Goal: Register for event/course

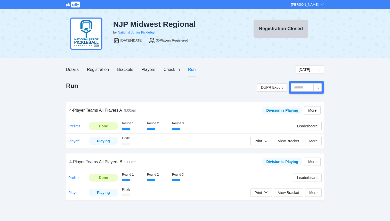
click at [75, 3] on span "rally" at bounding box center [75, 5] width 9 height 6
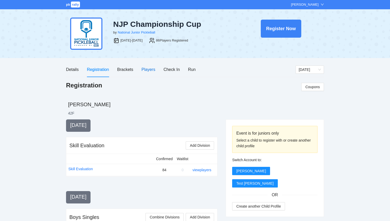
click at [149, 70] on div "Players" at bounding box center [149, 69] width 14 height 6
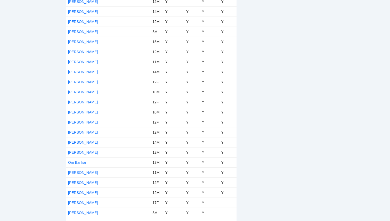
scroll to position [650, 0]
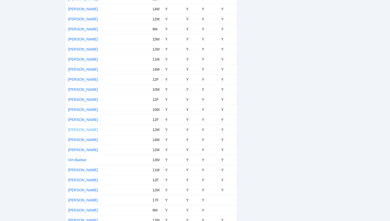
click at [81, 128] on link "Noah ElByr" at bounding box center [83, 130] width 30 height 4
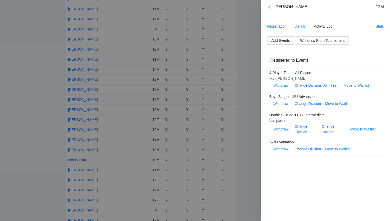
click at [302, 23] on div "Details" at bounding box center [300, 26] width 11 height 12
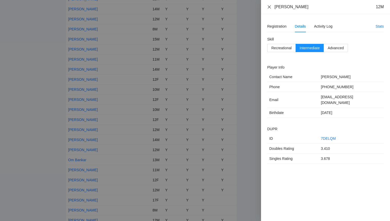
click at [269, 7] on icon "close" at bounding box center [269, 7] width 4 height 4
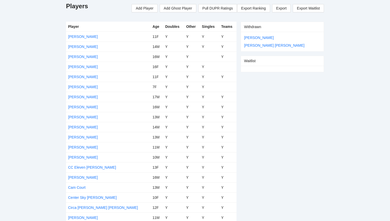
scroll to position [0, 0]
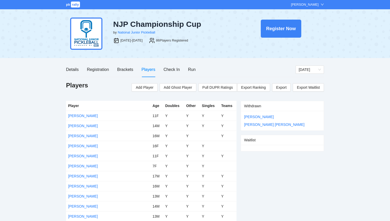
click at [303, 7] on div "[PERSON_NAME]" at bounding box center [305, 4] width 28 height 5
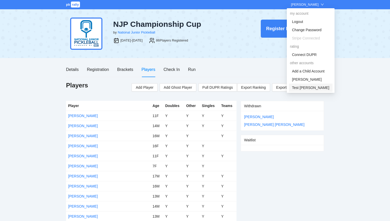
click at [301, 86] on link "Test [PERSON_NAME]" at bounding box center [310, 88] width 37 height 4
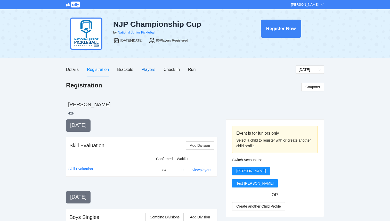
click at [150, 71] on div "Players" at bounding box center [149, 69] width 14 height 6
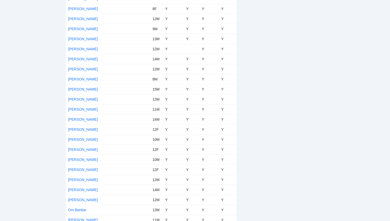
scroll to position [652, 0]
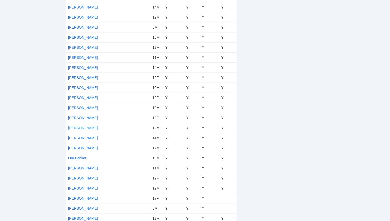
click at [78, 129] on link "Noah ElByr" at bounding box center [83, 128] width 30 height 4
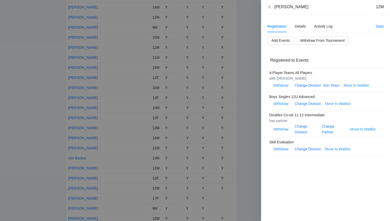
click at [250, 166] on div at bounding box center [195, 110] width 390 height 221
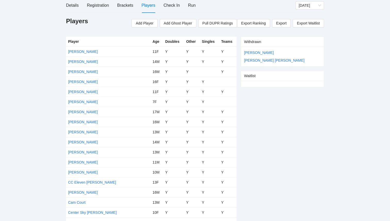
scroll to position [0, 0]
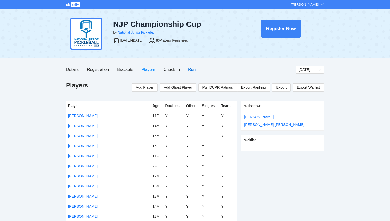
click at [192, 70] on div "Run" at bounding box center [191, 69] width 7 height 6
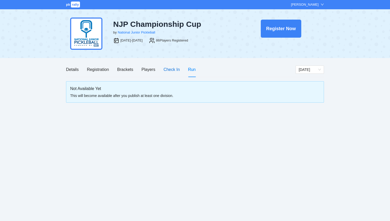
click at [175, 70] on div "Check In" at bounding box center [172, 69] width 16 height 6
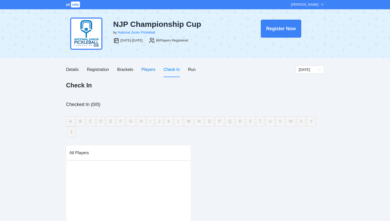
click at [149, 72] on div "Players" at bounding box center [149, 69] width 14 height 6
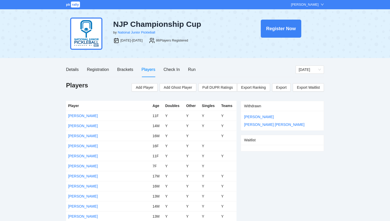
click at [297, 7] on div "[PERSON_NAME]" at bounding box center [305, 4] width 28 height 5
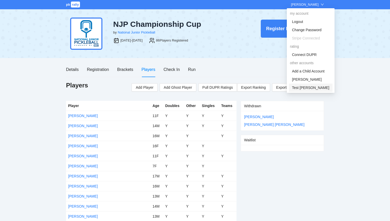
click at [301, 89] on link "Test [PERSON_NAME]" at bounding box center [310, 88] width 37 height 4
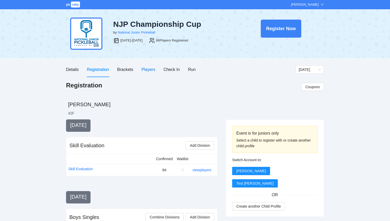
click at [153, 72] on div "Players" at bounding box center [149, 69] width 14 height 6
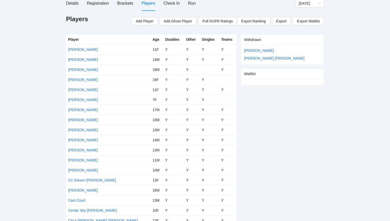
scroll to position [297, 0]
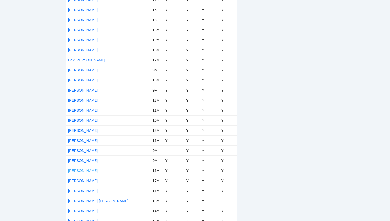
click at [76, 172] on link "JZ Holmes" at bounding box center [83, 171] width 30 height 4
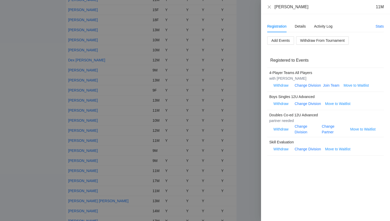
click at [22, 160] on div at bounding box center [195, 110] width 390 height 221
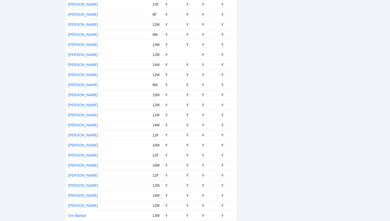
scroll to position [596, 0]
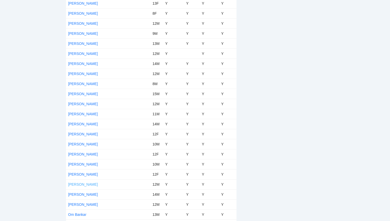
click at [79, 186] on link "Noah ElByr" at bounding box center [83, 184] width 30 height 4
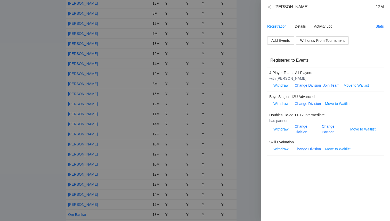
click at [76, 109] on div at bounding box center [195, 110] width 390 height 221
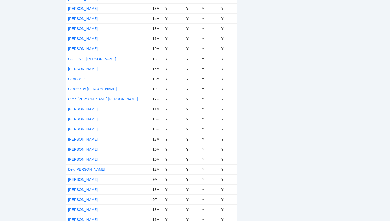
scroll to position [0, 0]
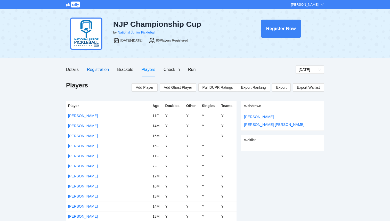
click at [97, 71] on div "Registration" at bounding box center [98, 69] width 22 height 6
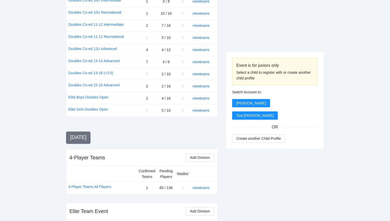
scroll to position [559, 0]
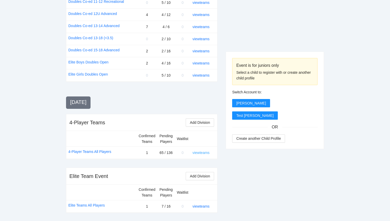
click at [203, 153] on link "view teams" at bounding box center [201, 153] width 17 height 4
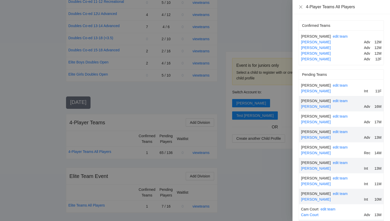
click at [261, 43] on div at bounding box center [195, 110] width 390 height 221
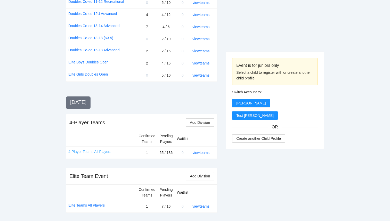
click at [103, 153] on link "4-Player Teams All Players" at bounding box center [89, 152] width 43 height 6
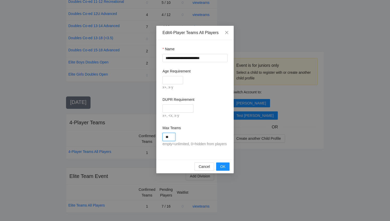
click at [173, 140] on input "**" at bounding box center [169, 137] width 13 height 8
type input "**"
click at [216, 134] on div "**" at bounding box center [195, 137] width 65 height 8
click at [223, 170] on span "OK" at bounding box center [222, 167] width 5 height 6
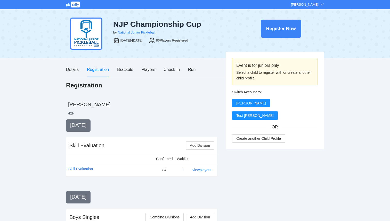
scroll to position [559, 0]
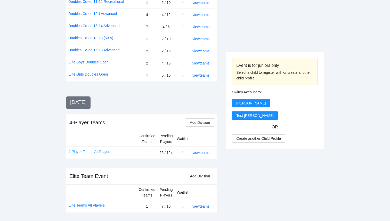
click at [92, 151] on link "4-Player Teams All Players" at bounding box center [89, 152] width 43 height 6
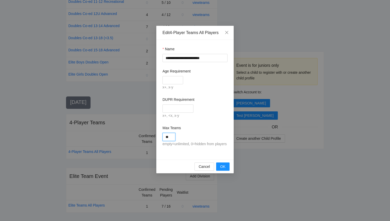
drag, startPoint x: 174, startPoint y: 139, endPoint x: 148, endPoint y: 133, distance: 27.0
click at [148, 133] on div "**********" at bounding box center [195, 110] width 390 height 221
type input "**"
click at [223, 170] on span "OK" at bounding box center [222, 167] width 5 height 6
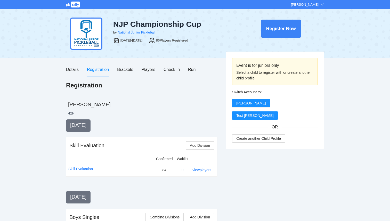
scroll to position [559, 0]
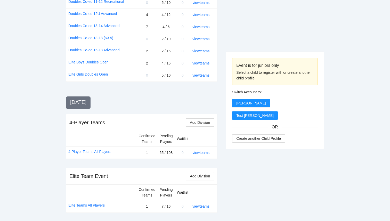
click at [99, 206] on link "Elite Teams All Players" at bounding box center [86, 206] width 36 height 6
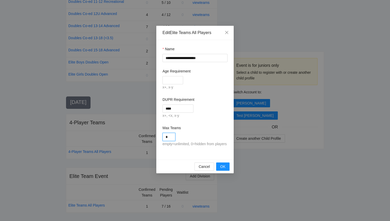
drag, startPoint x: 171, startPoint y: 138, endPoint x: 155, endPoint y: 136, distance: 15.5
click at [156, 136] on div "**********" at bounding box center [195, 110] width 390 height 221
type input "*"
click at [226, 137] on div "*" at bounding box center [195, 137] width 65 height 8
click at [225, 170] on span "OK" at bounding box center [222, 167] width 5 height 6
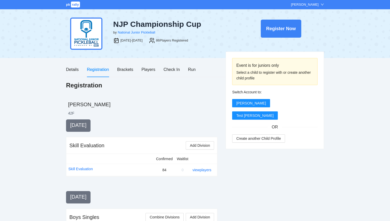
scroll to position [559, 0]
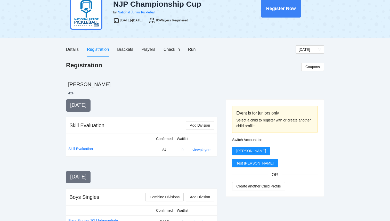
scroll to position [0, 0]
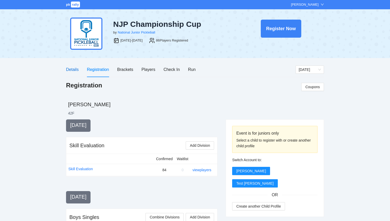
click at [74, 71] on div "Details" at bounding box center [72, 69] width 13 height 6
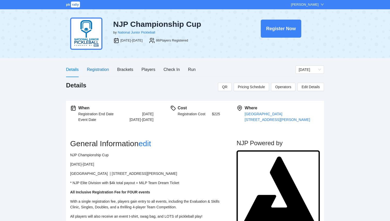
click at [102, 69] on div "Registration" at bounding box center [98, 69] width 22 height 6
